Goal: Information Seeking & Learning: Learn about a topic

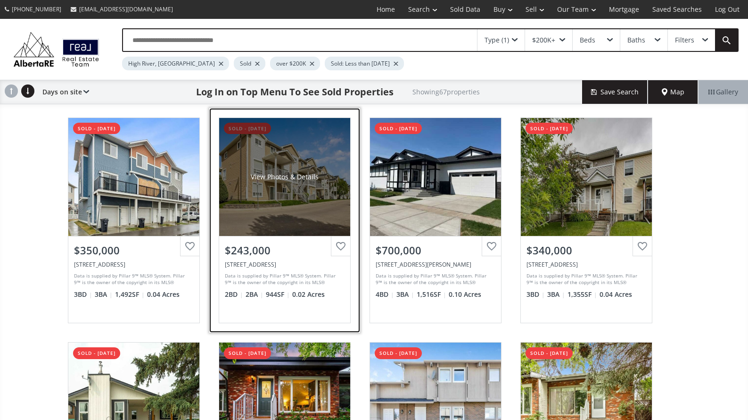
click at [271, 173] on div "View Photos & Details" at bounding box center [285, 176] width 68 height 9
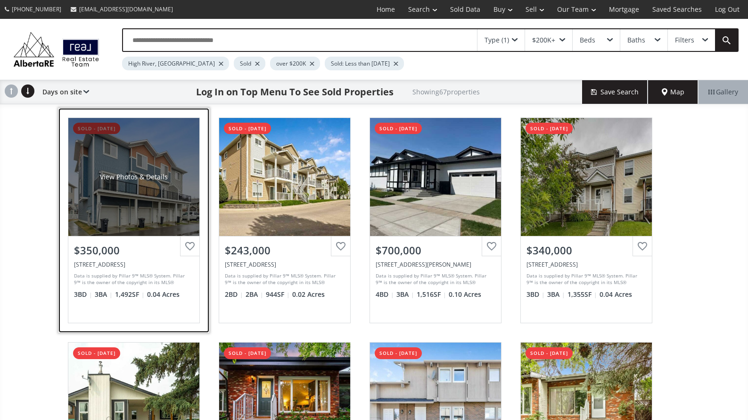
click at [157, 180] on div "View Photos & Details" at bounding box center [134, 176] width 68 height 9
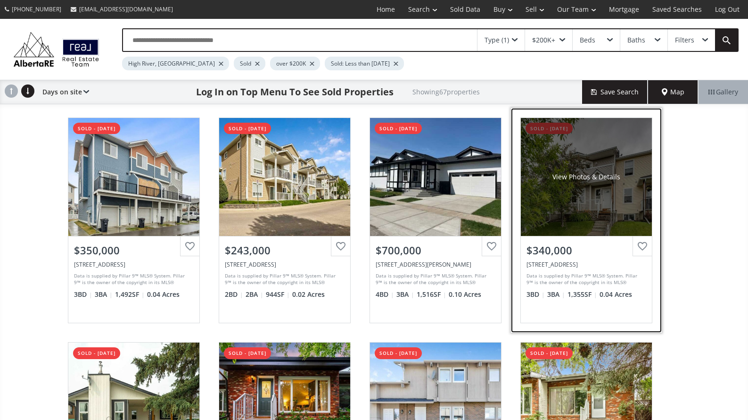
click at [615, 170] on div "View Photos & Details" at bounding box center [586, 177] width 131 height 118
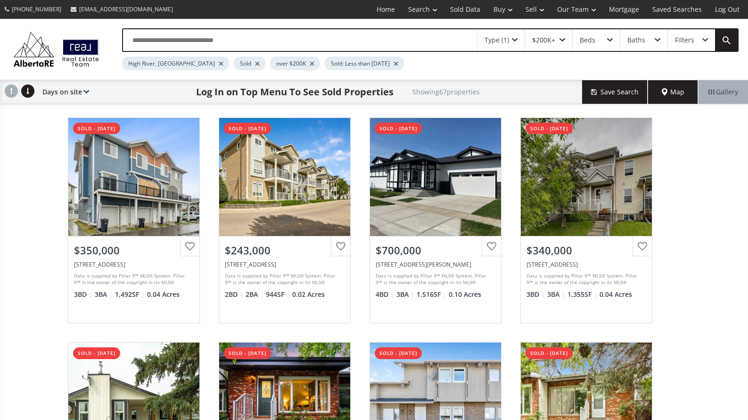
click at [158, 41] on input "text" at bounding box center [300, 40] width 354 height 22
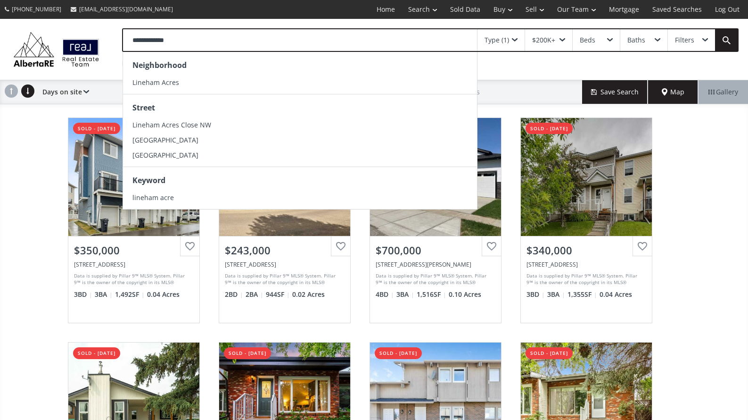
type input "**********"
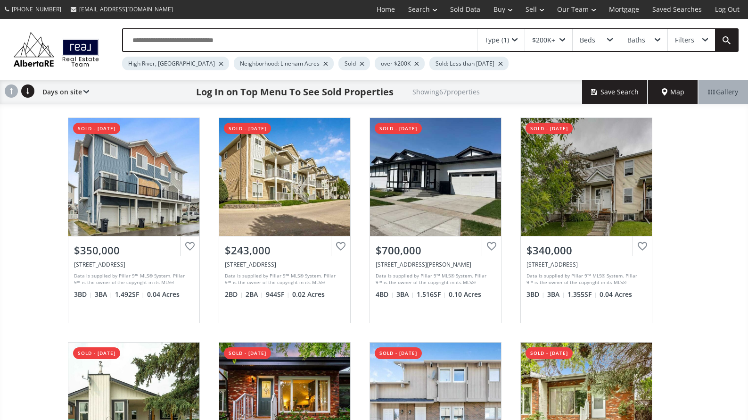
click at [219, 65] on div at bounding box center [221, 64] width 5 height 4
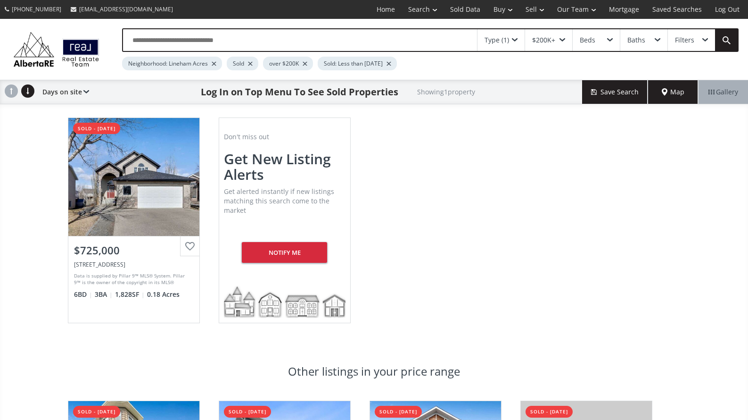
click at [180, 45] on input "text" at bounding box center [300, 40] width 354 height 22
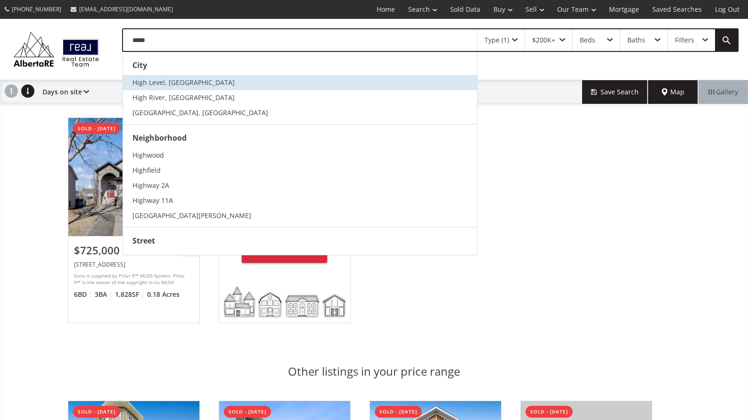
type input "****"
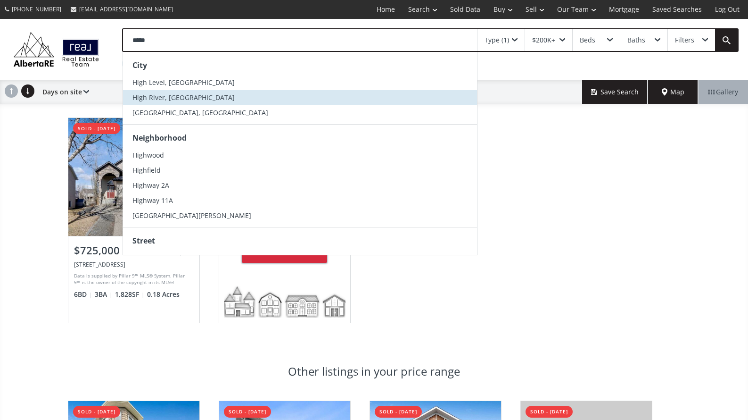
click at [154, 99] on span "High River, [GEOGRAPHIC_DATA]" at bounding box center [183, 97] width 102 height 9
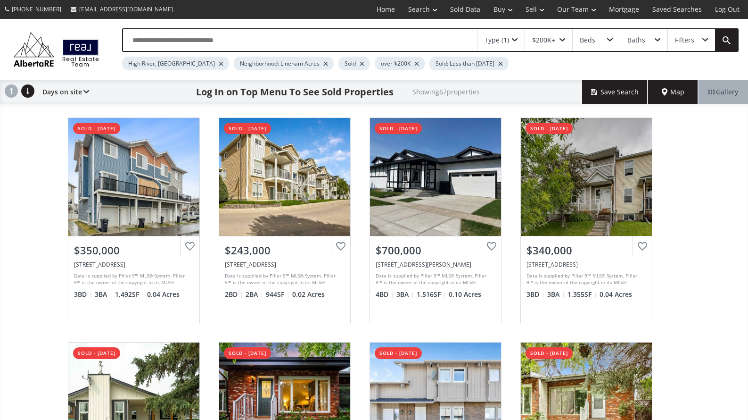
click at [323, 62] on div at bounding box center [325, 64] width 5 height 4
click at [394, 63] on div at bounding box center [396, 64] width 5 height 4
